Goal: Communication & Community: Answer question/provide support

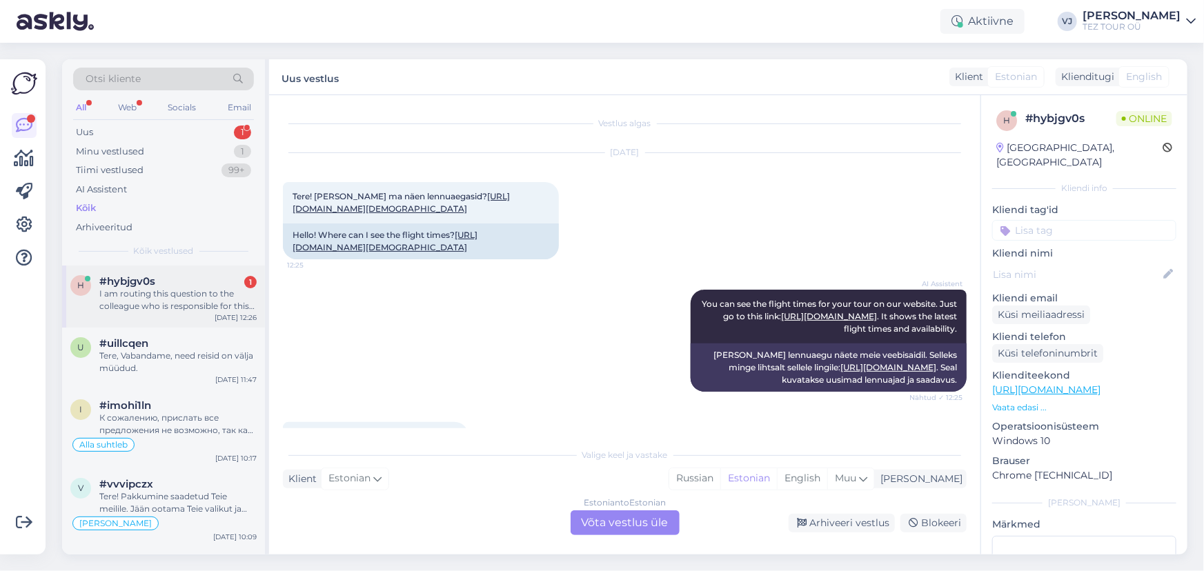
click at [195, 280] on div "#hybjgv0s 1" at bounding box center [177, 281] width 157 height 12
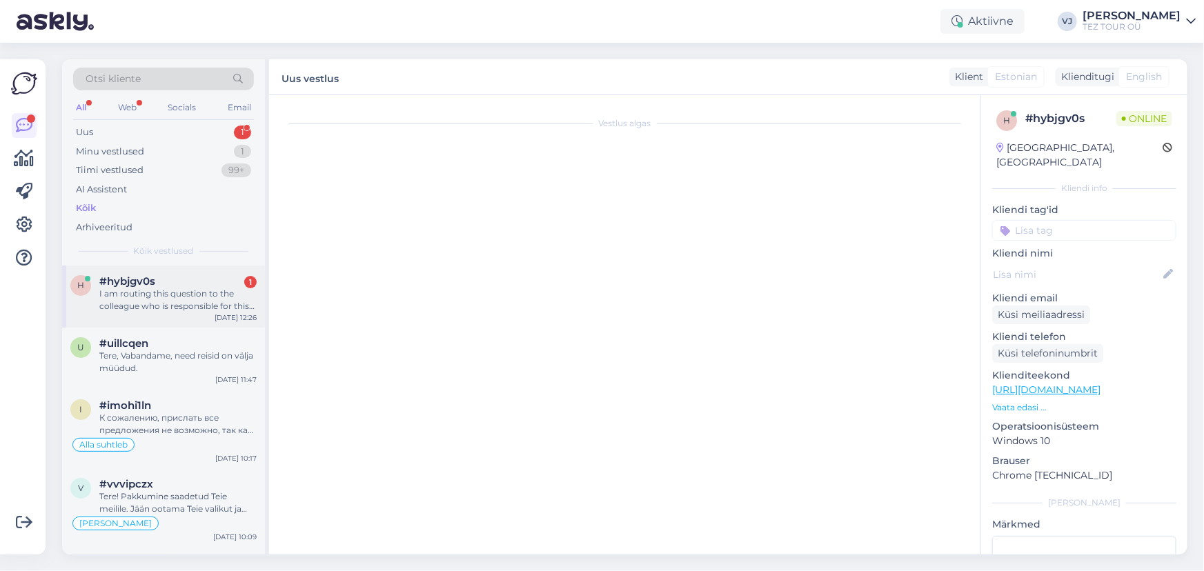
scroll to position [441, 0]
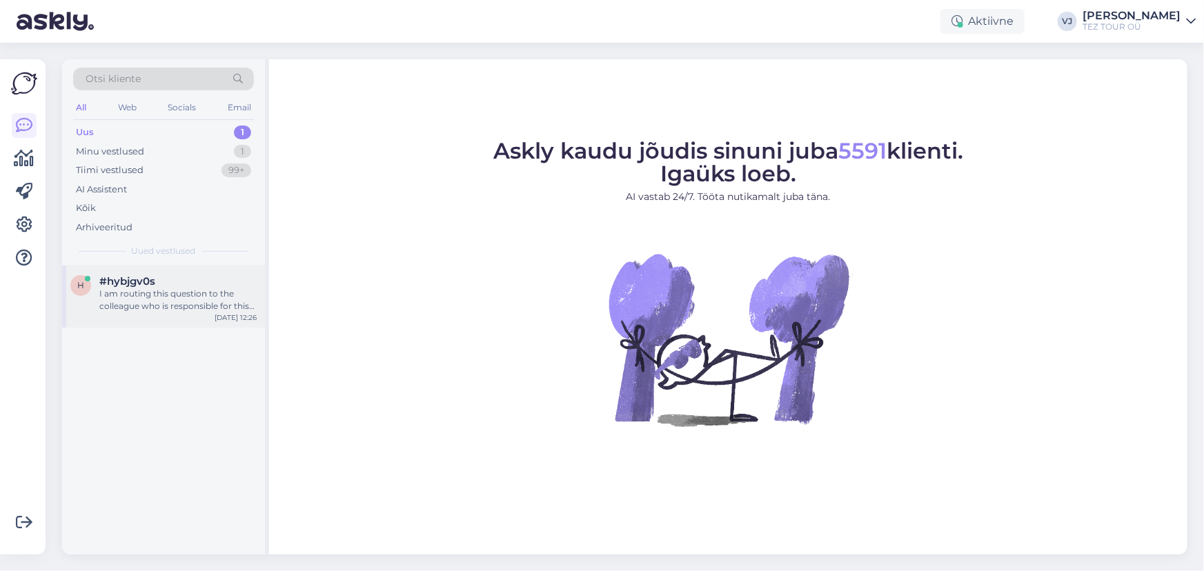
click at [223, 292] on div "I am routing this question to the colleague who is responsible for this topic. …" at bounding box center [177, 300] width 157 height 25
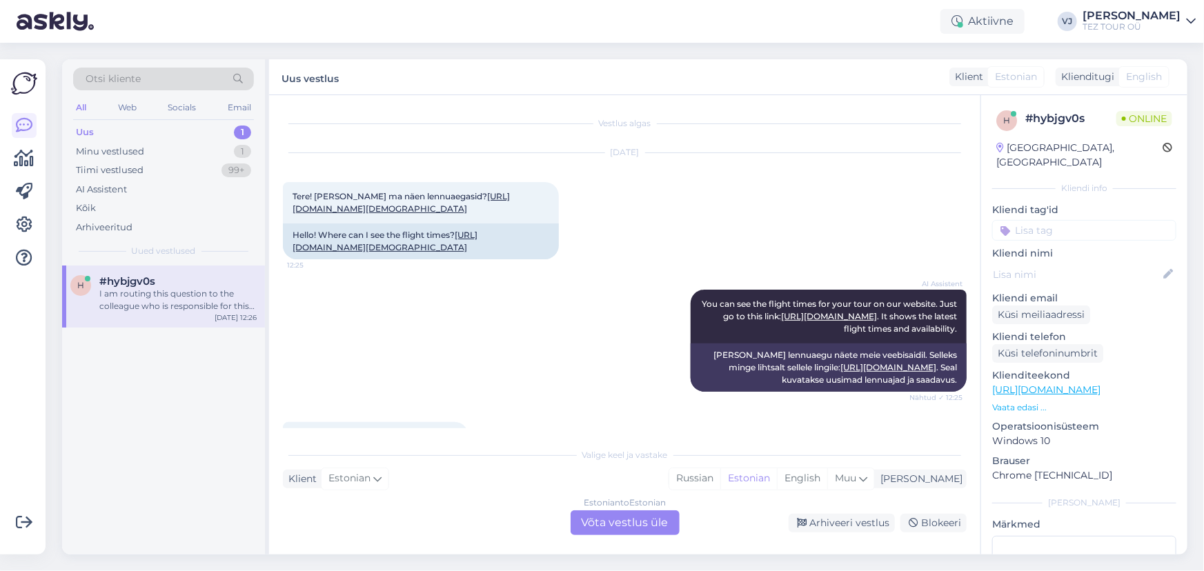
scroll to position [441, 0]
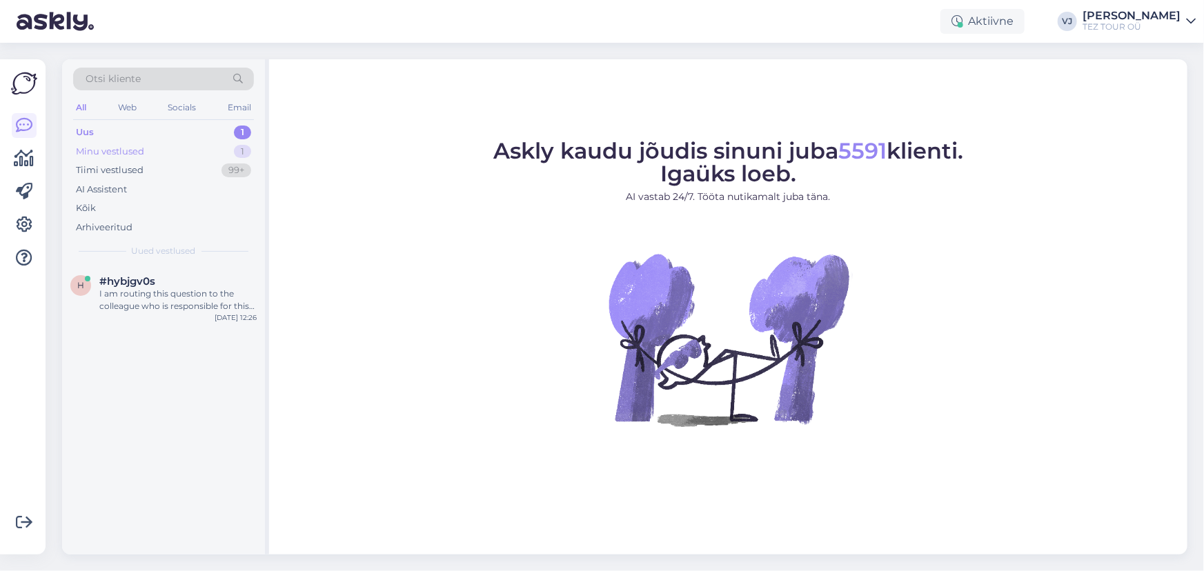
click at [199, 145] on div "Minu vestlused 1" at bounding box center [163, 151] width 181 height 19
click at [205, 297] on div "Aitäh" at bounding box center [177, 294] width 157 height 12
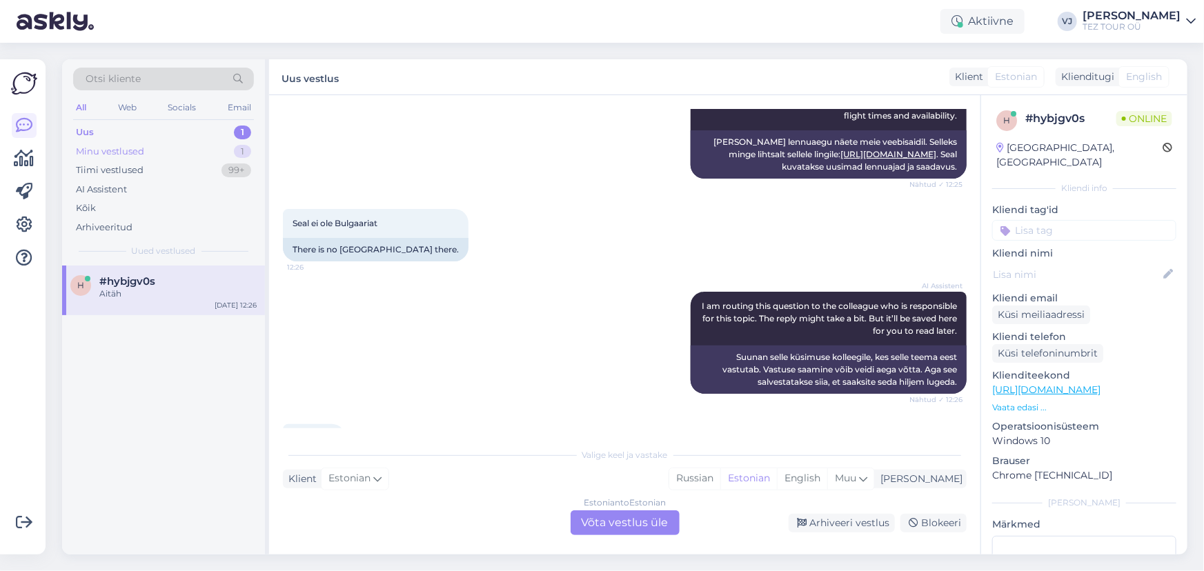
scroll to position [210, 0]
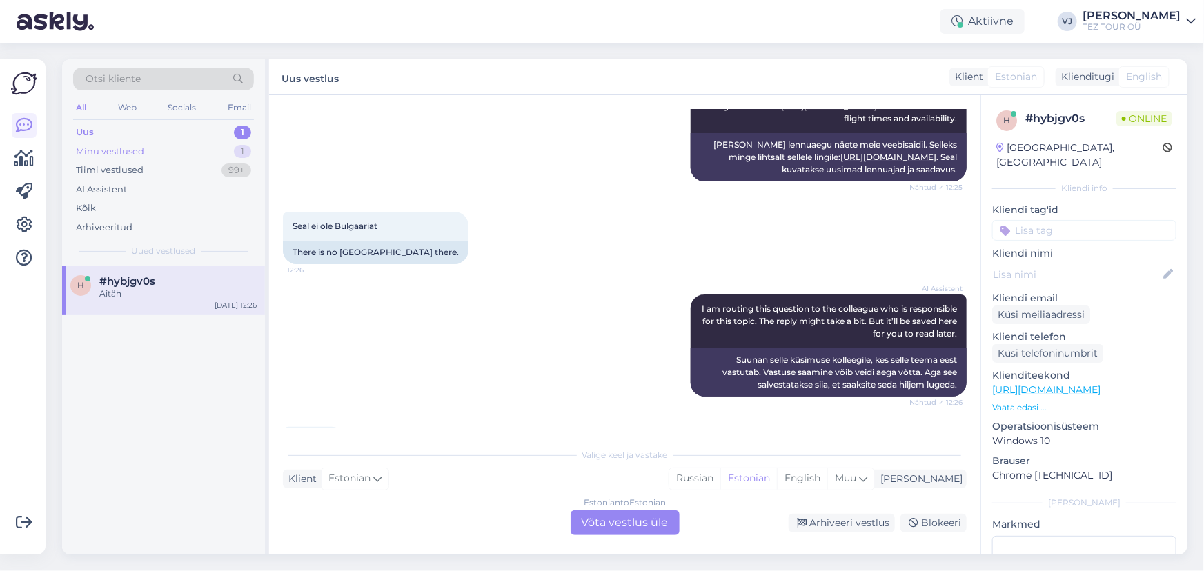
click at [226, 152] on div "Minu vestlused 1" at bounding box center [163, 151] width 181 height 19
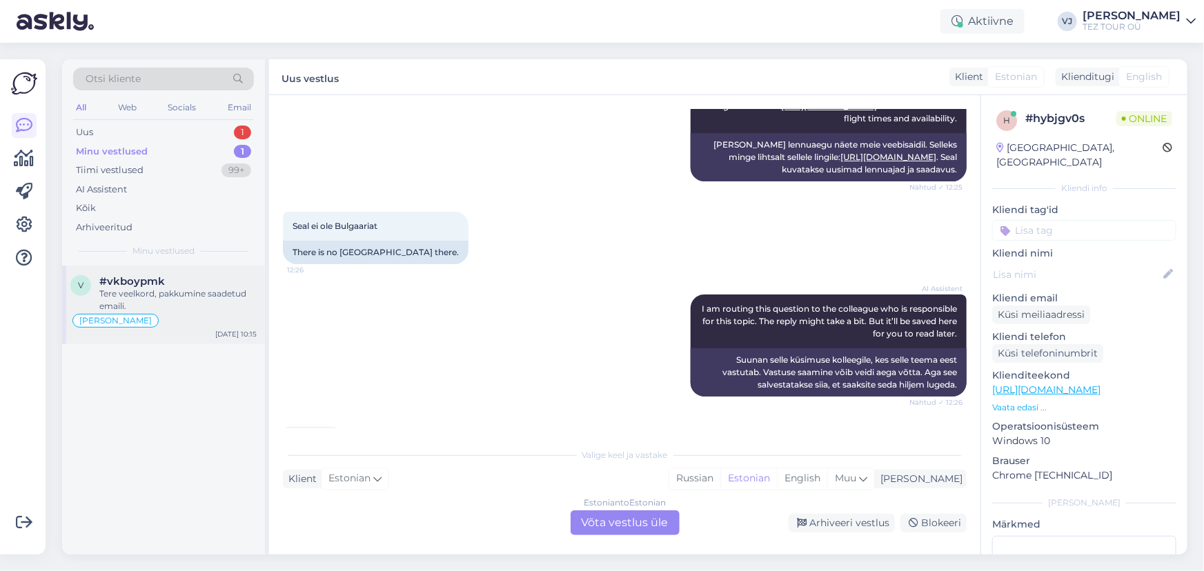
click at [193, 310] on div "Tere veelkord, pakkumine saadetud emaili." at bounding box center [177, 300] width 157 height 25
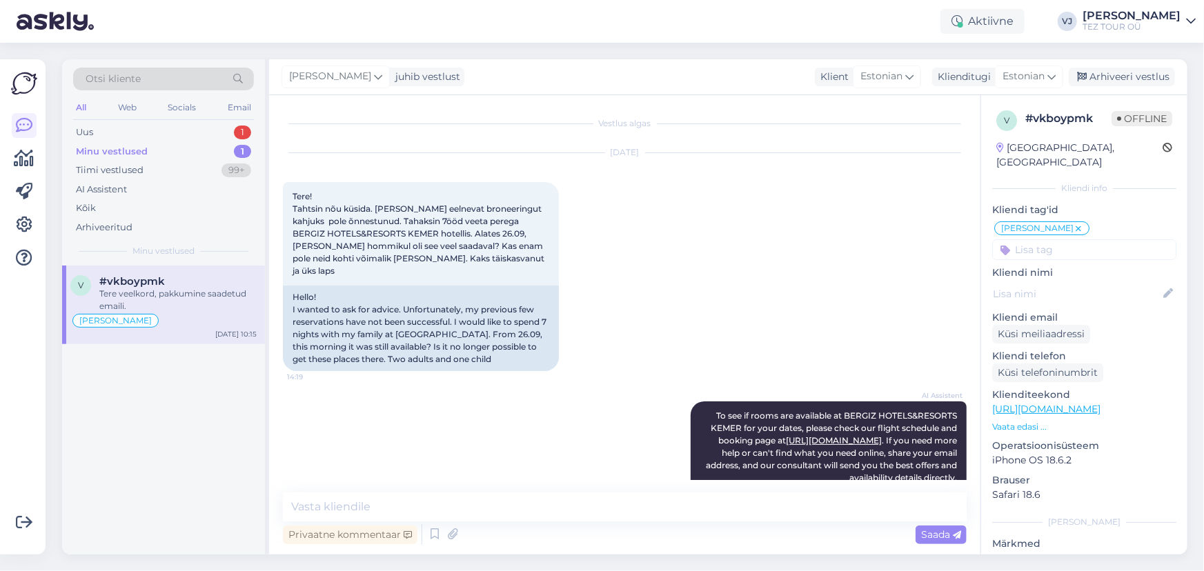
scroll to position [2169, 0]
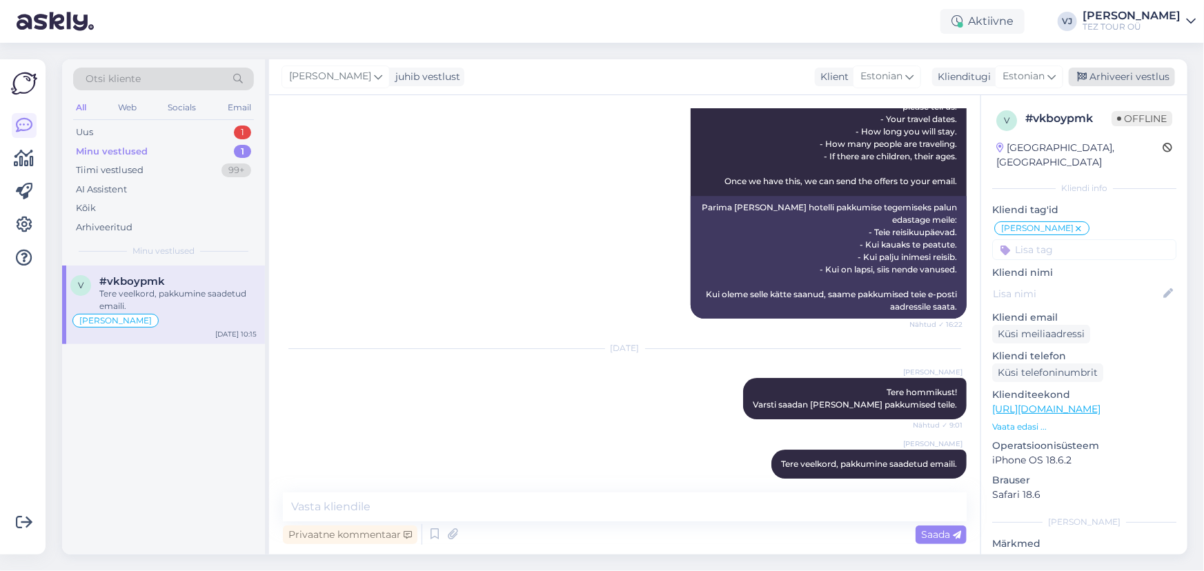
click at [1151, 81] on div "Arhiveeri vestlus" at bounding box center [1122, 77] width 106 height 19
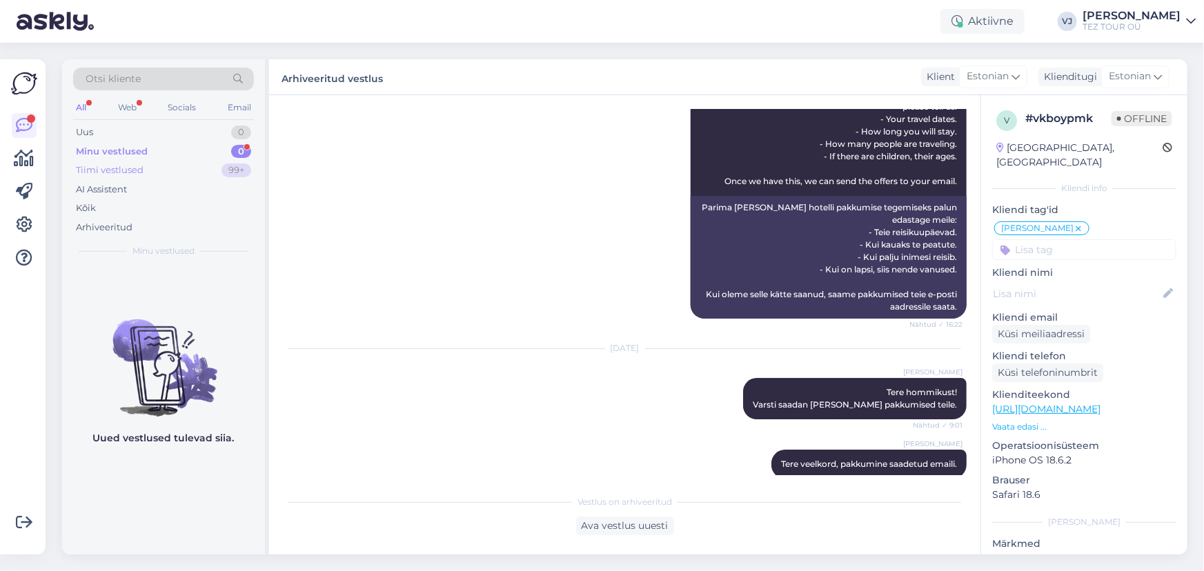
click at [94, 170] on div "Tiimi vestlused" at bounding box center [110, 170] width 68 height 14
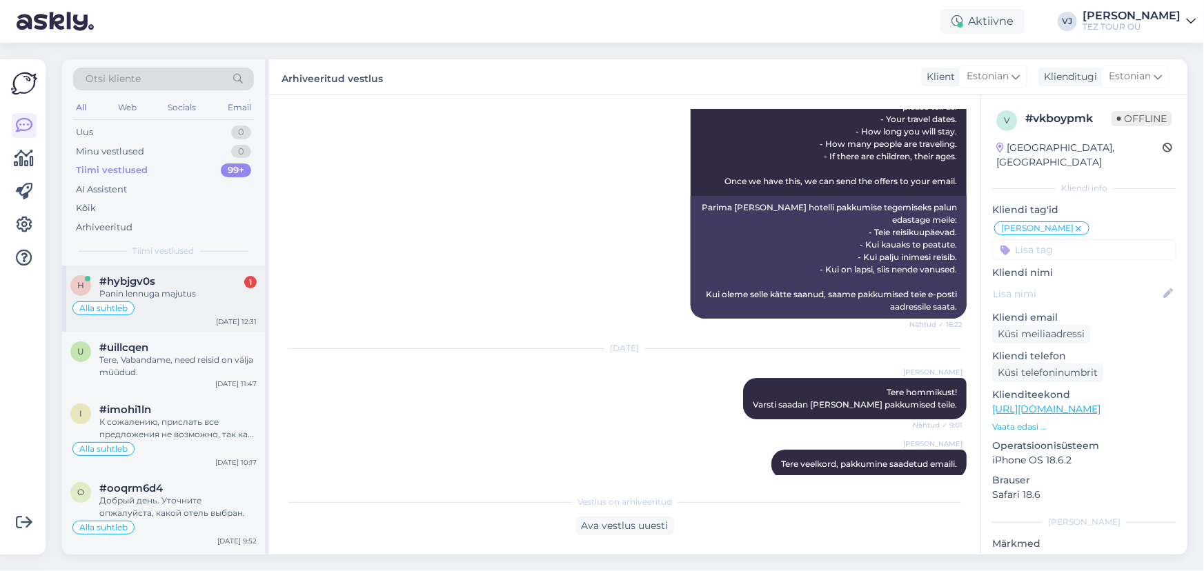
click at [209, 303] on div "Alla suhtleb" at bounding box center [163, 308] width 186 height 17
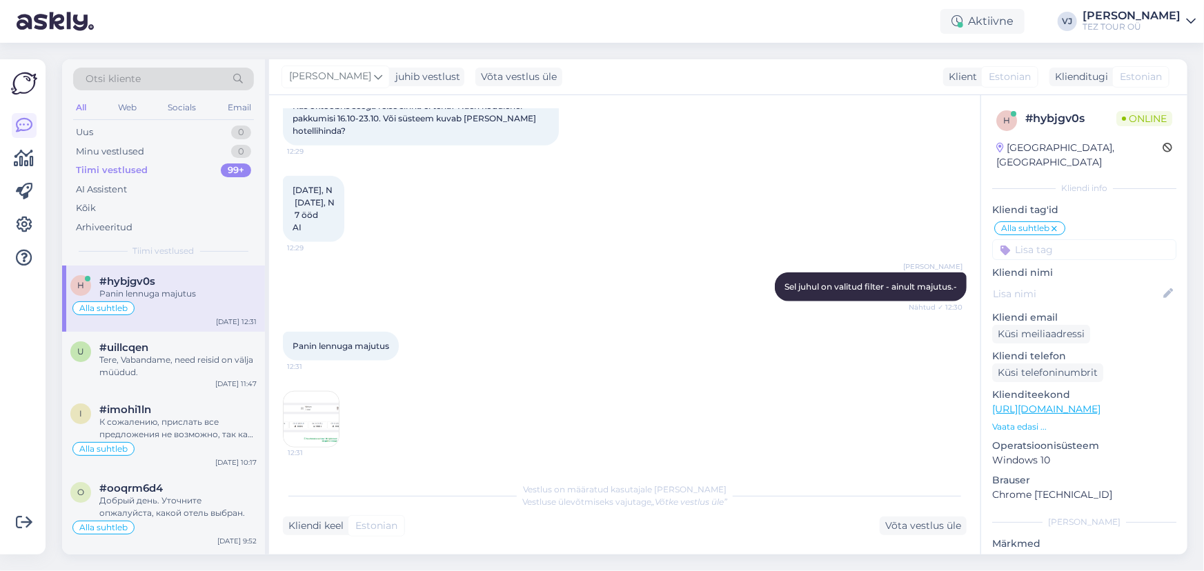
scroll to position [960, 0]
